Goal: Check status: Check status

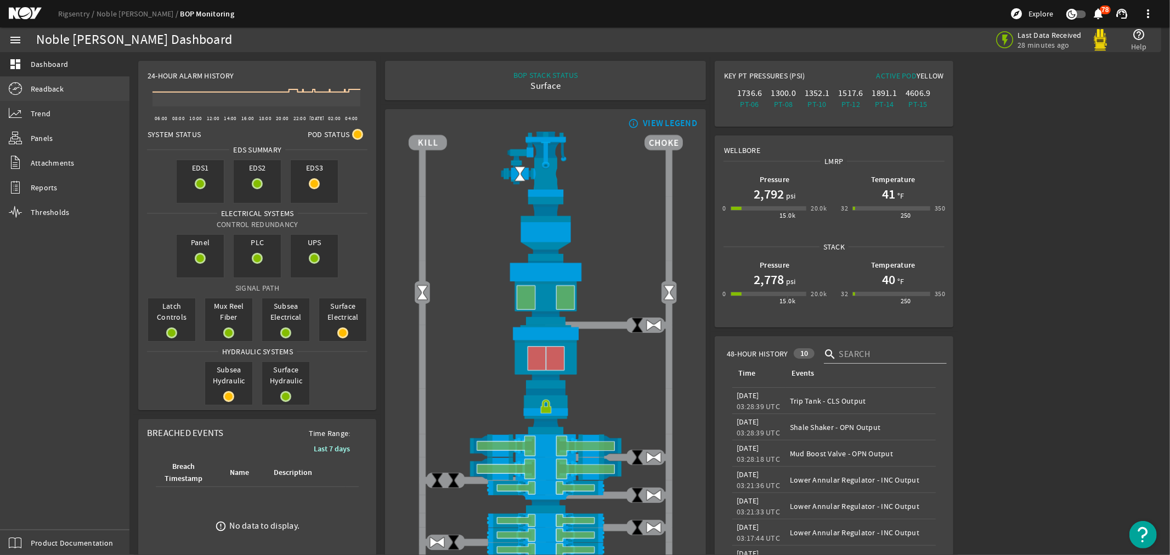
click at [45, 89] on span "Readback" at bounding box center [47, 88] width 33 height 11
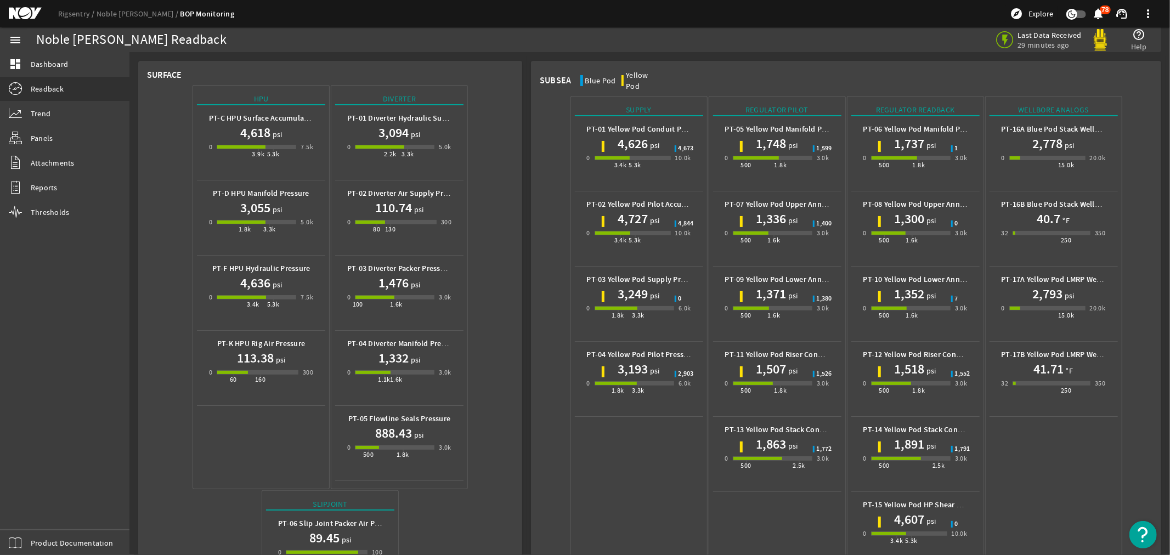
scroll to position [359, 0]
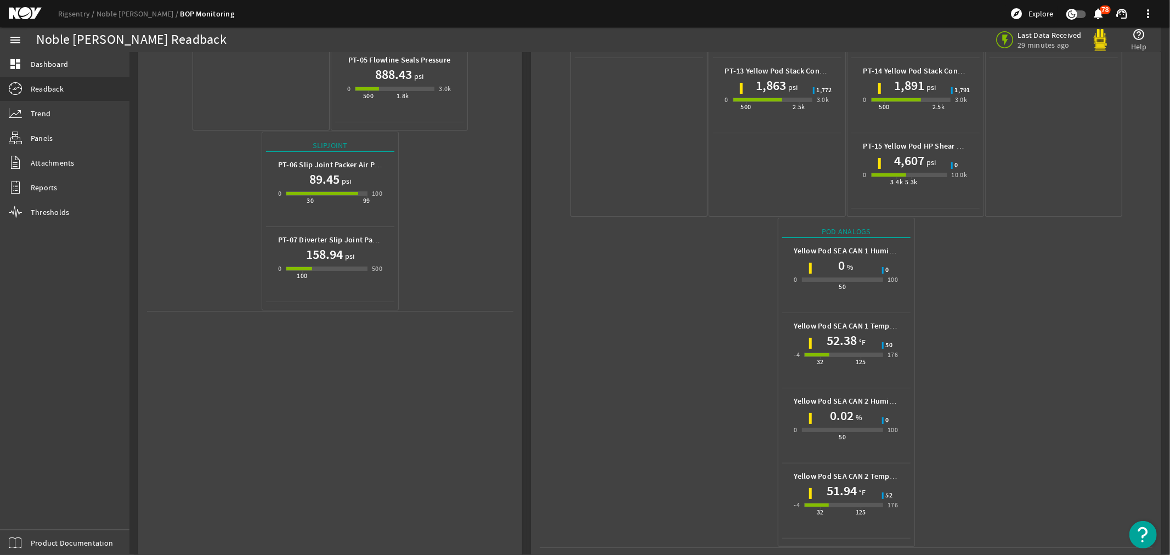
click at [21, 15] on mat-icon at bounding box center [33, 13] width 49 height 13
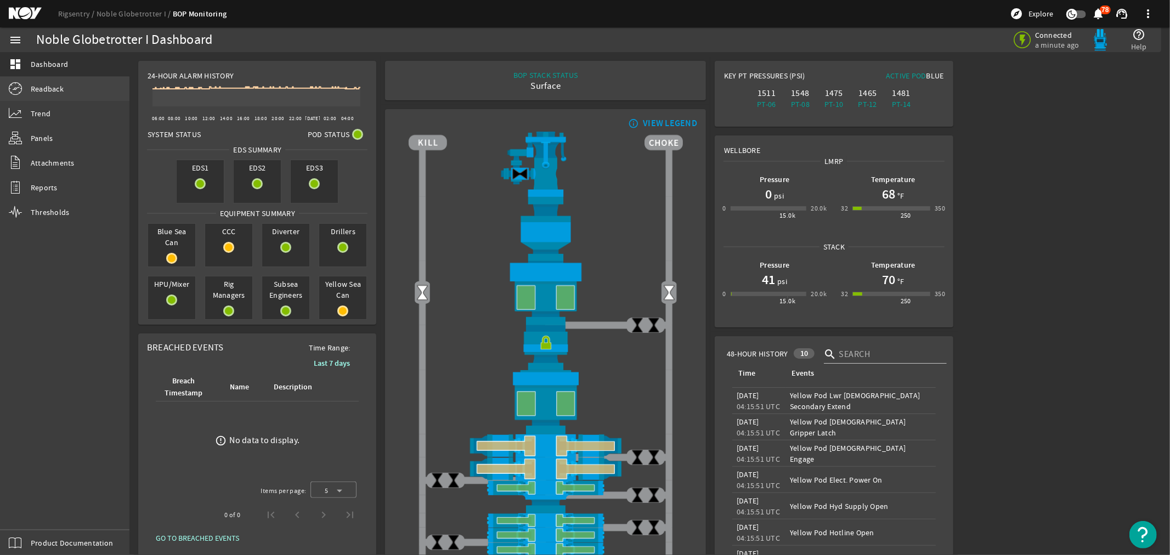
click at [42, 84] on span "Readback" at bounding box center [47, 88] width 33 height 11
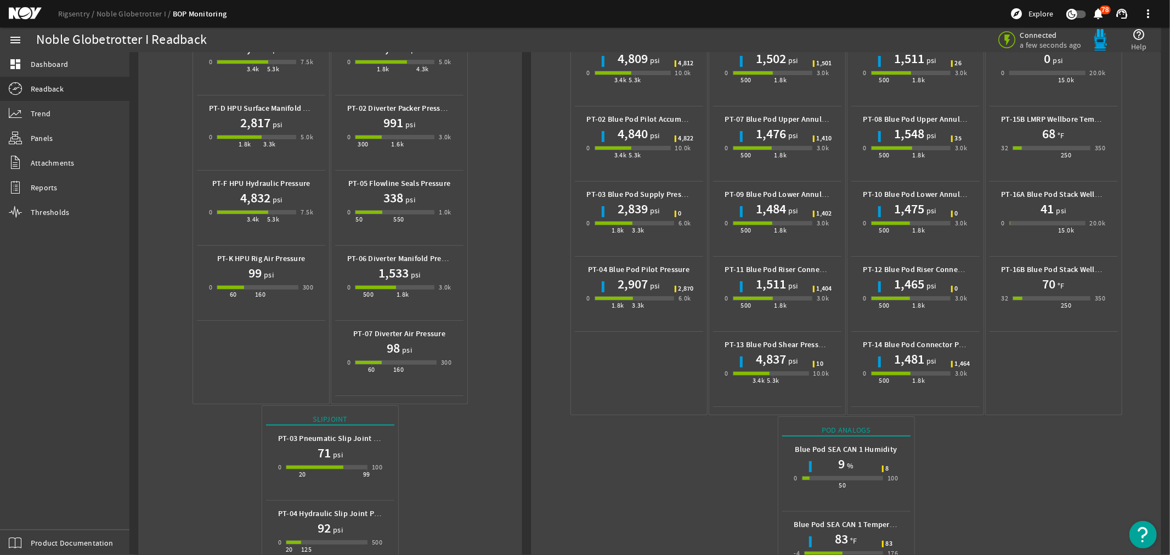
scroll to position [283, 0]
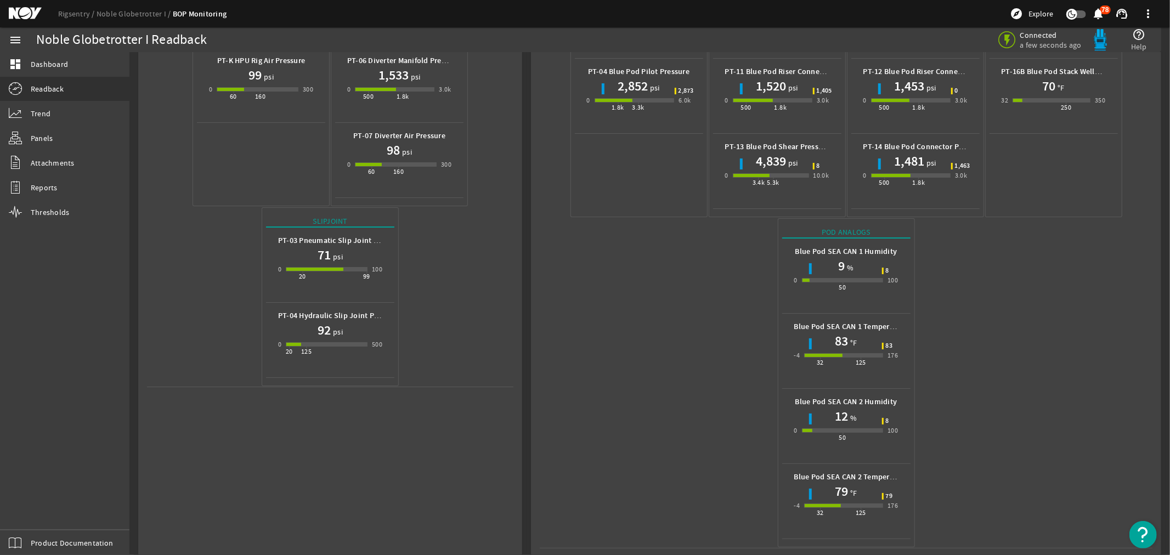
click at [27, 12] on mat-icon at bounding box center [33, 13] width 49 height 13
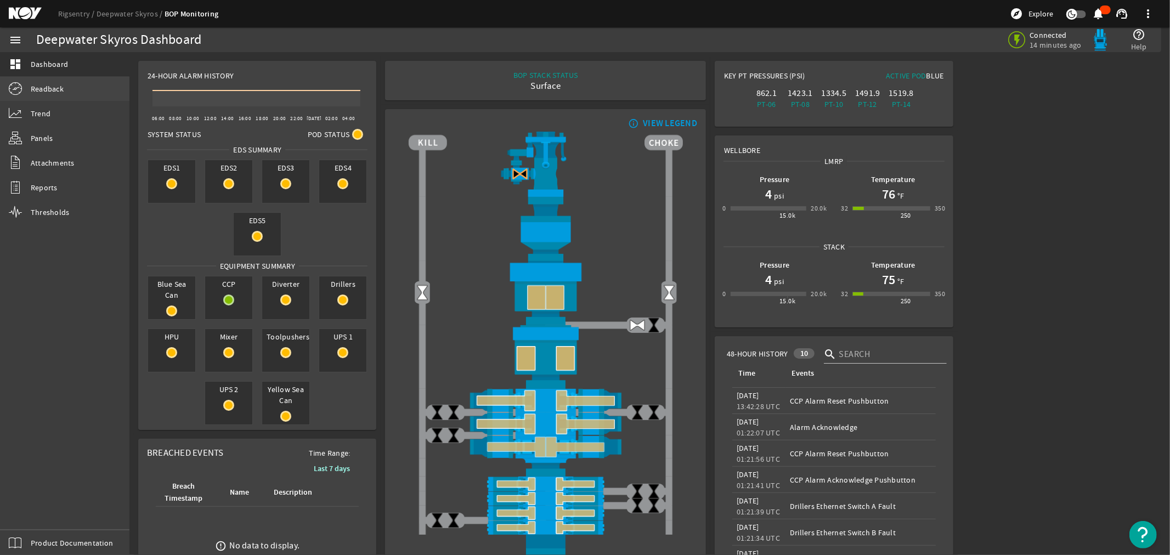
click at [48, 86] on span "Readback" at bounding box center [47, 88] width 33 height 11
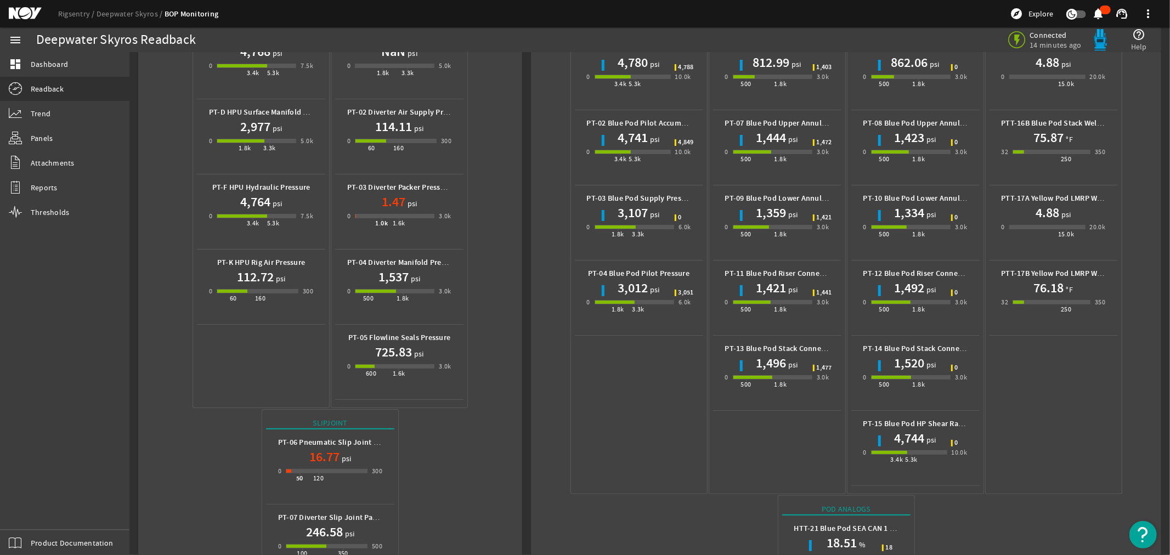
scroll to position [359, 0]
